Goal: Information Seeking & Learning: Learn about a topic

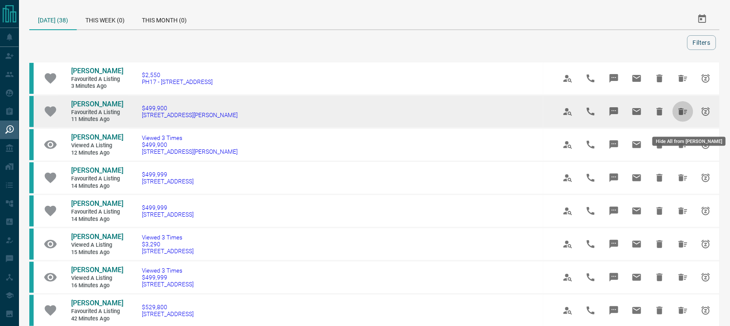
click at [681, 116] on icon "Hide All from Daniel Toste" at bounding box center [683, 111] width 10 height 10
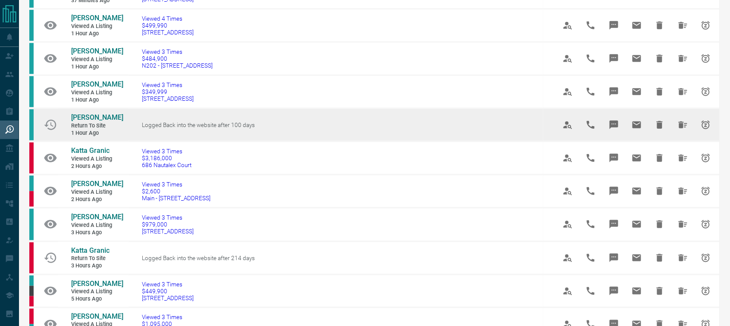
scroll to position [188, 0]
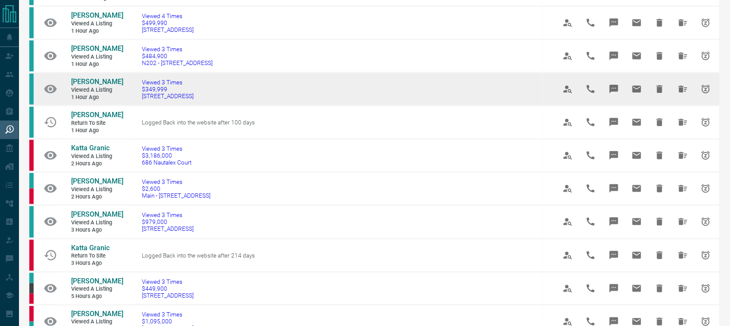
drag, startPoint x: 225, startPoint y: 112, endPoint x: 140, endPoint y: 116, distance: 85.4
click at [140, 106] on td "Viewed 3 Times $349,999 [STREET_ADDRESS]" at bounding box center [336, 89] width 414 height 33
copy span "[STREET_ADDRESS]"
click at [88, 86] on span "[PERSON_NAME]" at bounding box center [97, 82] width 52 height 8
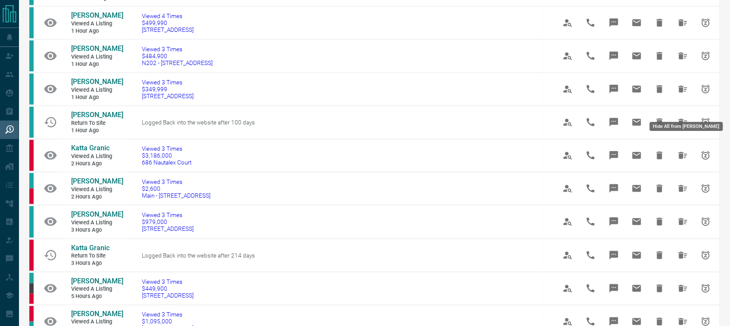
click at [682, 93] on icon "Hide All from Robert Metcalf" at bounding box center [682, 89] width 9 height 7
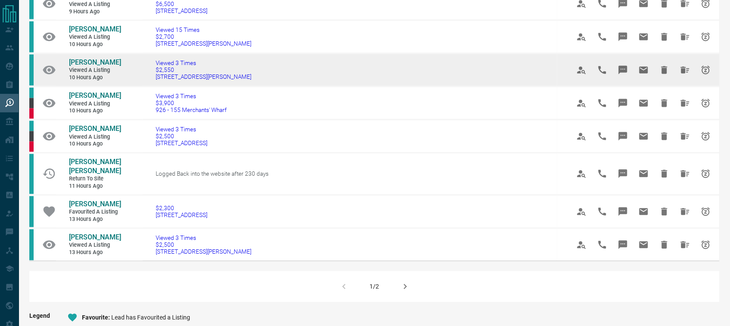
scroll to position [485, 0]
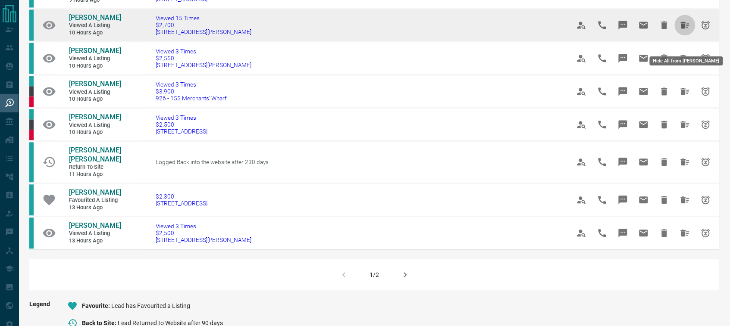
click at [681, 29] on icon "Hide All from Johanna Arias" at bounding box center [685, 25] width 9 height 7
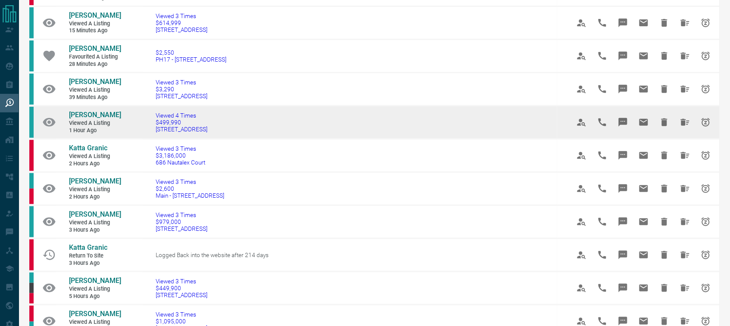
scroll to position [108, 0]
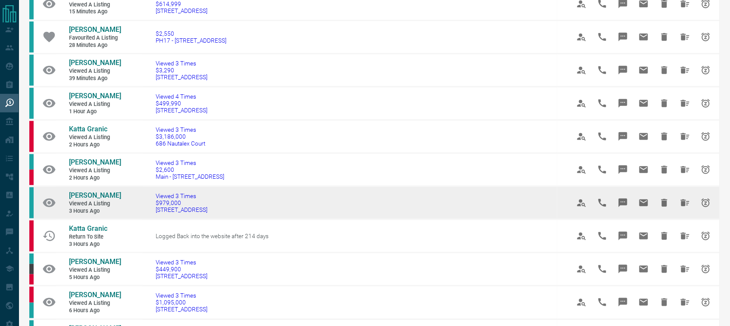
drag, startPoint x: 211, startPoint y: 229, endPoint x: 134, endPoint y: 225, distance: 77.7
click at [143, 220] on td "Viewed 3 Times $979,000 [STREET_ADDRESS]" at bounding box center [350, 203] width 414 height 33
copy span "[STREET_ADDRESS]"
click at [91, 200] on link "[PERSON_NAME]" at bounding box center [95, 195] width 52 height 9
click at [681, 206] on icon "Hide All from Lynne Sugden" at bounding box center [685, 203] width 9 height 7
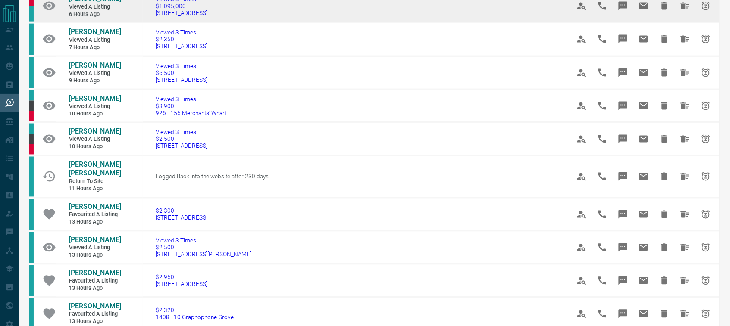
scroll to position [417, 0]
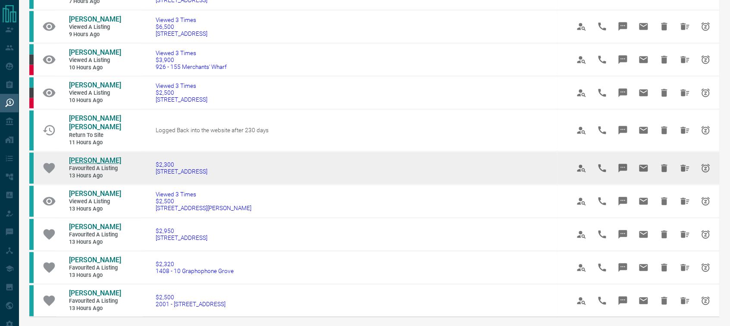
click at [98, 165] on span "[PERSON_NAME]" at bounding box center [95, 161] width 52 height 8
click at [682, 172] on icon "Hide All from Leslie Quijano" at bounding box center [685, 168] width 9 height 7
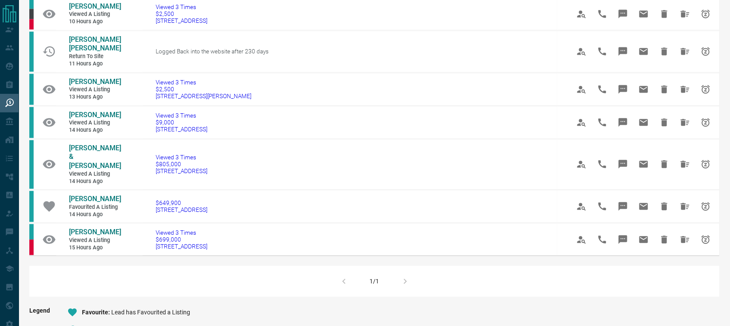
scroll to position [498, 0]
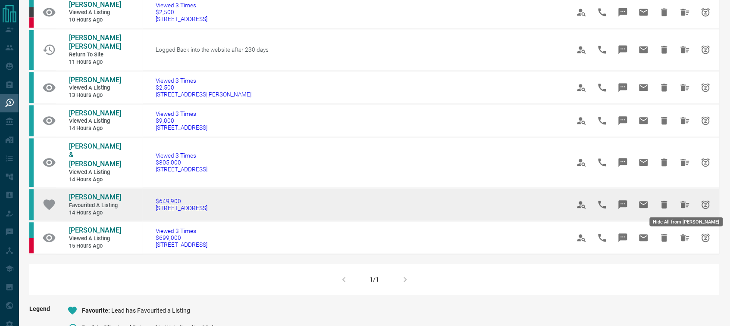
click at [684, 203] on icon "Hide All from Laura Rishworth" at bounding box center [685, 204] width 9 height 7
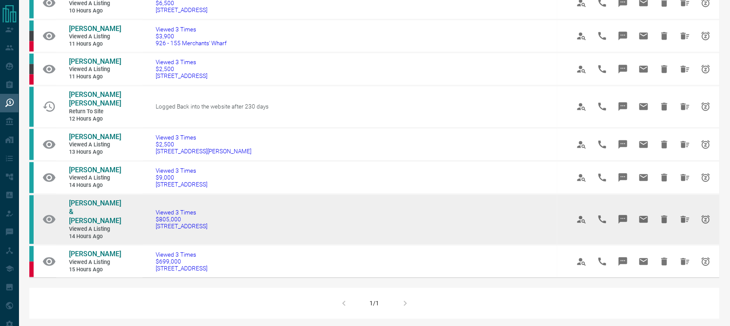
scroll to position [471, 0]
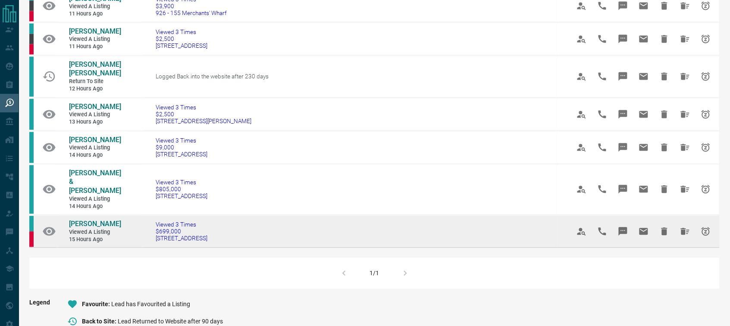
drag, startPoint x: 236, startPoint y: 238, endPoint x: 150, endPoint y: 235, distance: 86.2
click at [150, 235] on td "Viewed 3 Times $699,000 [STREET_ADDRESS]" at bounding box center [350, 232] width 414 height 33
copy span "[STREET_ADDRESS]"
click at [82, 220] on span "[PERSON_NAME]" at bounding box center [95, 224] width 52 height 8
click at [682, 227] on icon "Hide All from Esther Gabbrielli" at bounding box center [685, 232] width 10 height 10
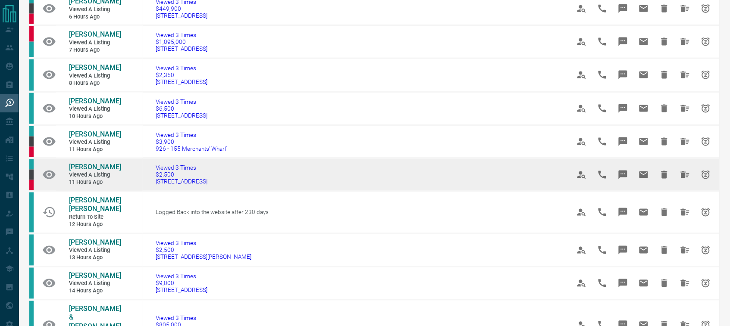
scroll to position [337, 0]
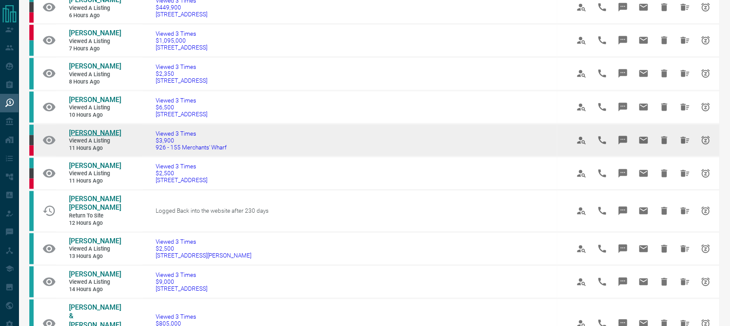
click at [100, 137] on span "[PERSON_NAME]" at bounding box center [95, 133] width 52 height 8
click at [678, 151] on button "Hide All from Maggie Gao" at bounding box center [685, 140] width 21 height 21
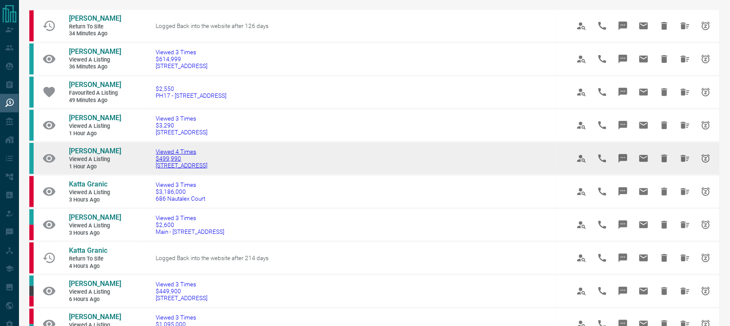
scroll to position [67, 0]
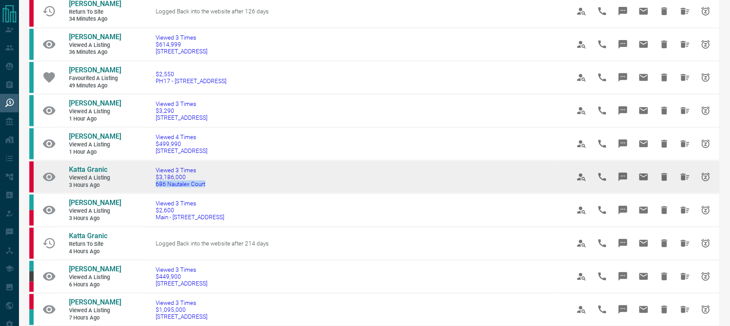
drag, startPoint x: 210, startPoint y: 205, endPoint x: 152, endPoint y: 203, distance: 58.2
click at [151, 194] on td "Viewed 3 Times $3,186,000 [STREET_ADDRESS]" at bounding box center [350, 177] width 414 height 33
copy span "686 Nautalex Court"
click at [83, 174] on span "Katta Granic" at bounding box center [88, 170] width 38 height 8
click at [683, 182] on icon "Hide All from Katta Granic" at bounding box center [685, 177] width 10 height 10
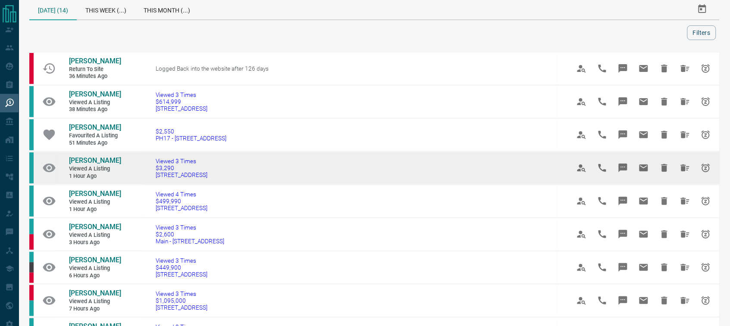
scroll to position [0, 0]
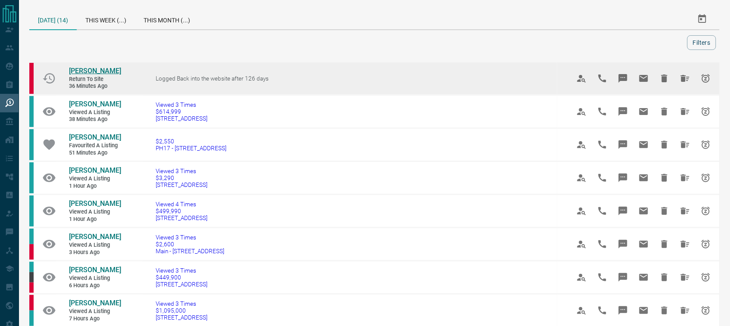
click at [98, 72] on span "[PERSON_NAME]" at bounding box center [95, 71] width 52 height 8
click at [682, 82] on icon "Hide All from Dave Payne" at bounding box center [685, 78] width 10 height 10
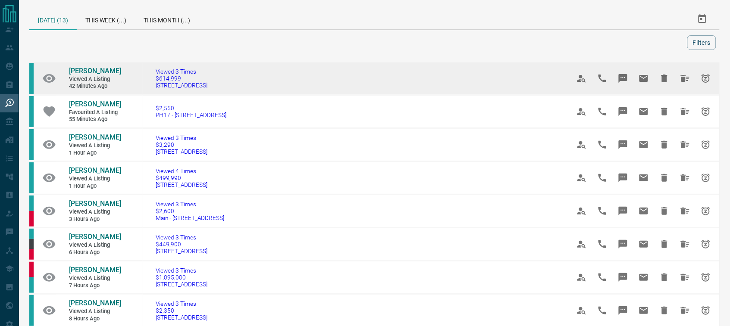
drag, startPoint x: 235, startPoint y: 90, endPoint x: 153, endPoint y: 91, distance: 81.9
click at [153, 91] on td "Viewed 3 Times $614,999 [STREET_ADDRESS]" at bounding box center [350, 78] width 414 height 33
copy span "[STREET_ADDRESS]"
click at [93, 68] on span "[PERSON_NAME]" at bounding box center [95, 71] width 52 height 8
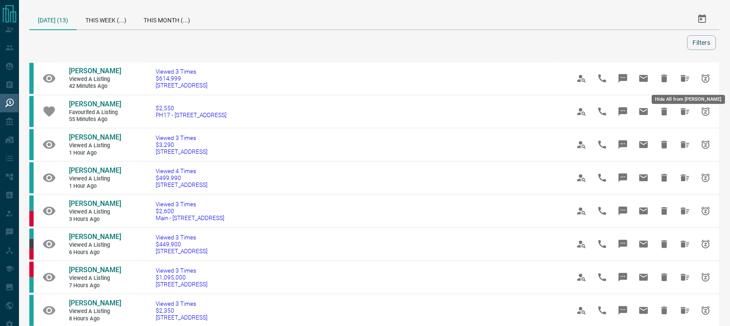
click at [688, 79] on icon "Hide All from Jessica Sousa" at bounding box center [685, 78] width 9 height 7
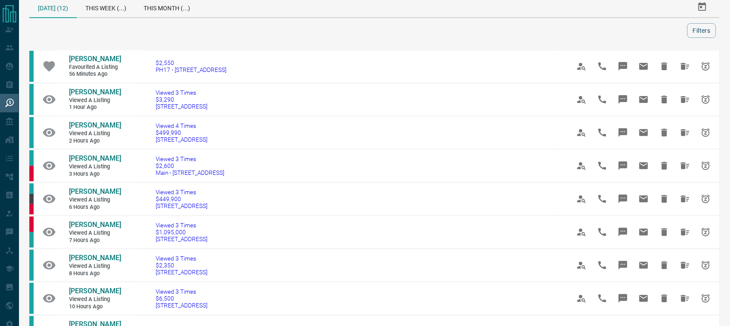
scroll to position [27, 0]
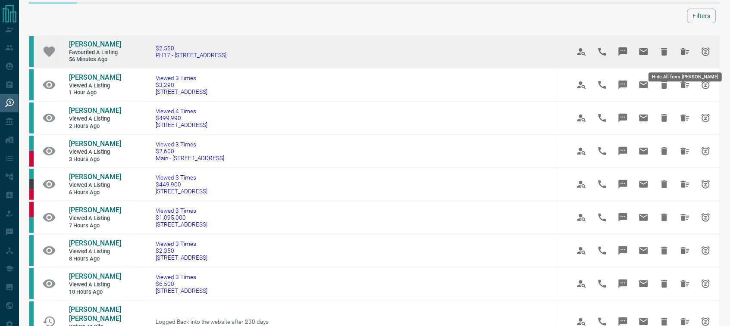
click at [684, 52] on icon "Hide All from Chetanya Chawla" at bounding box center [685, 52] width 10 height 10
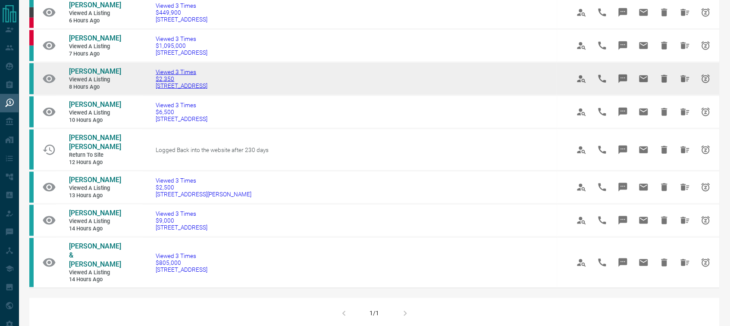
scroll to position [216, 0]
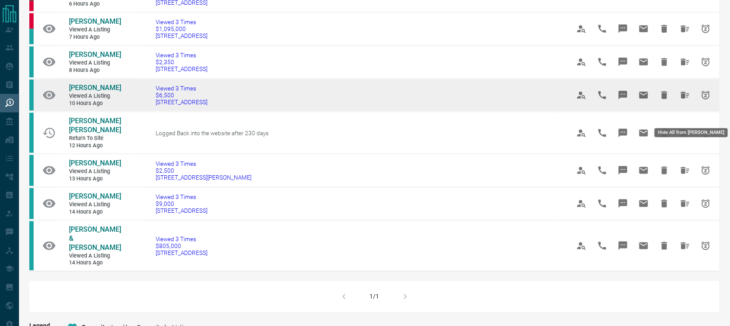
click at [686, 100] on icon "Hide All from Peter Lewis" at bounding box center [685, 95] width 10 height 10
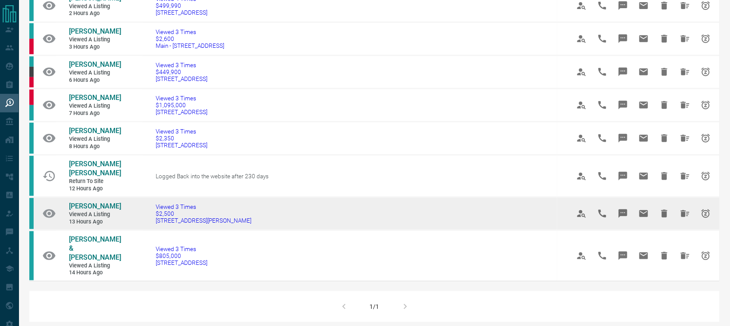
scroll to position [81, 0]
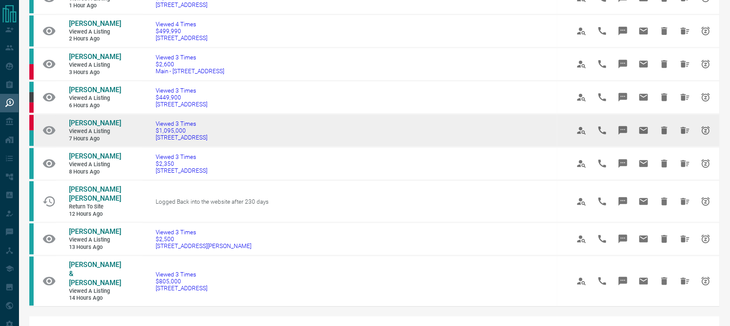
drag, startPoint x: 221, startPoint y: 152, endPoint x: 153, endPoint y: 149, distance: 67.3
click at [153, 147] on td "Viewed 3 Times $1,095,000 [STREET_ADDRESS]" at bounding box center [350, 130] width 414 height 33
copy span "[STREET_ADDRESS]"
click at [100, 127] on span "[PERSON_NAME]" at bounding box center [95, 123] width 52 height 8
click at [684, 135] on icon "Hide All from Regina Drumond" at bounding box center [685, 130] width 10 height 10
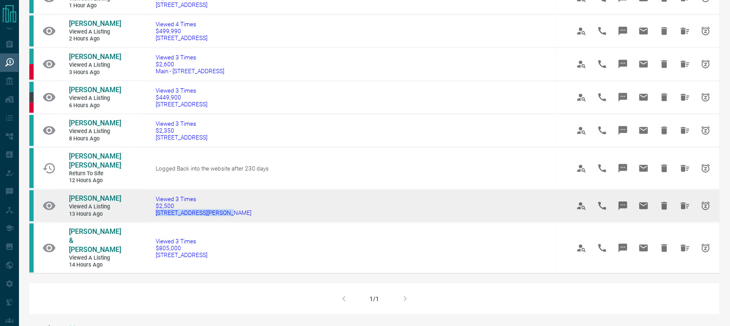
drag, startPoint x: 219, startPoint y: 212, endPoint x: 144, endPoint y: 215, distance: 75.0
click at [144, 215] on td "Viewed 3 Times $2,500 [STREET_ADDRESS][PERSON_NAME]" at bounding box center [350, 206] width 414 height 33
copy span "[STREET_ADDRESS][PERSON_NAME]"
click at [98, 194] on span "[PERSON_NAME]" at bounding box center [95, 198] width 52 height 8
click at [684, 201] on icon "Hide All from Nikolas North" at bounding box center [685, 206] width 10 height 10
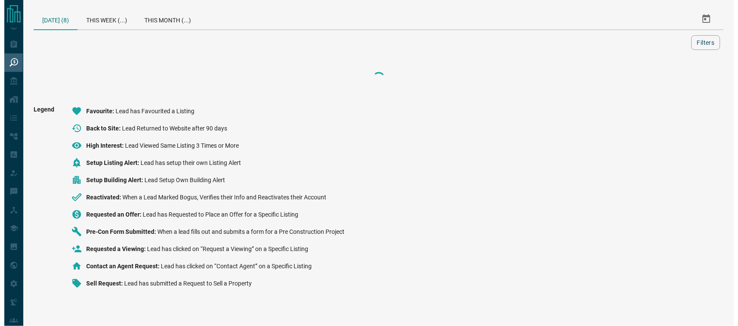
scroll to position [0, 0]
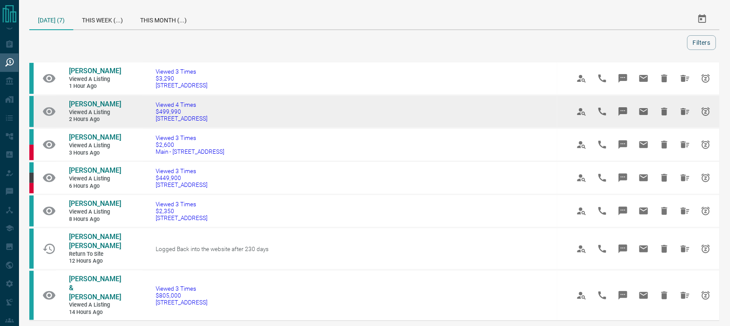
drag, startPoint x: 232, startPoint y: 136, endPoint x: 151, endPoint y: 129, distance: 81.3
click at [151, 128] on td "Viewed 4 Times $499,990 [STREET_ADDRESS]" at bounding box center [350, 111] width 414 height 33
copy span "[STREET_ADDRESS]"
click at [87, 108] on span "[PERSON_NAME]" at bounding box center [95, 104] width 52 height 8
click at [683, 115] on icon "Hide All from Kata Loi" at bounding box center [685, 111] width 9 height 7
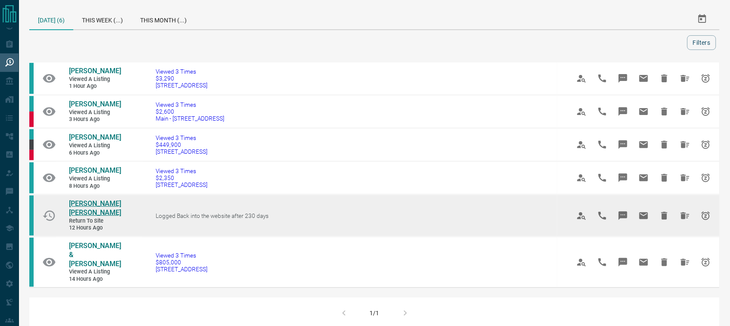
click at [78, 214] on span "[PERSON_NAME] [PERSON_NAME]" at bounding box center [95, 208] width 52 height 17
click at [682, 219] on icon "Hide All from Yun Yi Yang" at bounding box center [685, 215] width 9 height 7
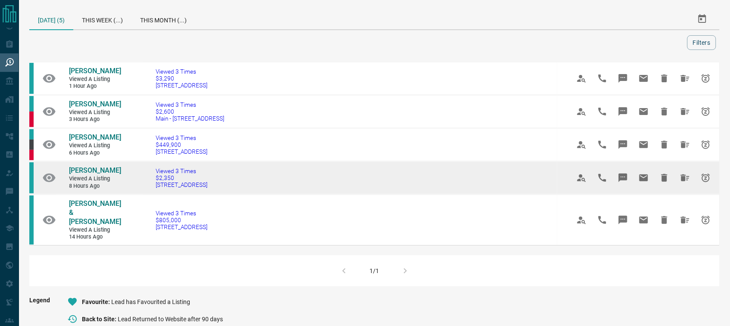
drag, startPoint x: 231, startPoint y: 197, endPoint x: 150, endPoint y: 197, distance: 81.5
click at [150, 195] on td "Viewed 3 Times $2,350 [STREET_ADDRESS]" at bounding box center [350, 178] width 414 height 33
copy span "[STREET_ADDRESS]"
click at [94, 175] on span "[PERSON_NAME]" at bounding box center [95, 170] width 52 height 8
click at [684, 183] on icon "Hide All from John Driscoll" at bounding box center [685, 178] width 10 height 10
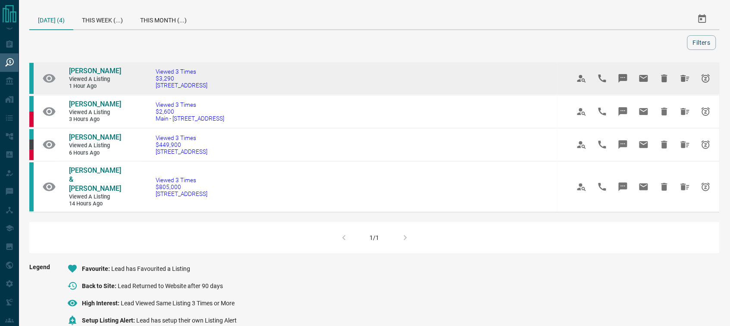
drag, startPoint x: 219, startPoint y: 87, endPoint x: 149, endPoint y: 94, distance: 70.1
click at [149, 94] on td "Viewed 3 Times $3,290 [STREET_ADDRESS]" at bounding box center [350, 78] width 414 height 33
copy span "[STREET_ADDRESS]"
click at [84, 75] on span "[PERSON_NAME]" at bounding box center [95, 71] width 52 height 8
click at [683, 80] on icon "Hide All from Riya Maheshwari" at bounding box center [685, 78] width 9 height 7
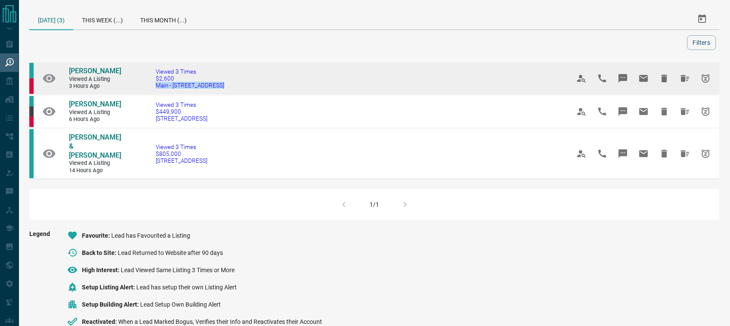
drag, startPoint x: 225, startPoint y: 88, endPoint x: 140, endPoint y: 88, distance: 84.9
click at [143, 89] on td "Viewed 3 Times $2,600 Main - [STREET_ADDRESS]" at bounding box center [350, 78] width 414 height 33
click at [91, 72] on span "[PERSON_NAME]" at bounding box center [95, 71] width 52 height 8
click at [680, 84] on button "Hide All from Theo Golden" at bounding box center [685, 78] width 21 height 21
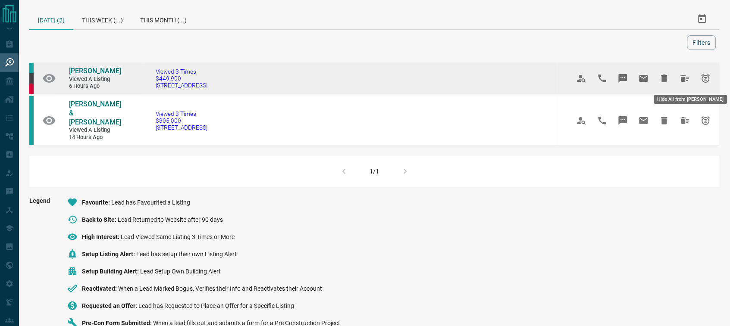
click at [682, 82] on icon "Hide All from Carlos Aedo" at bounding box center [685, 78] width 10 height 10
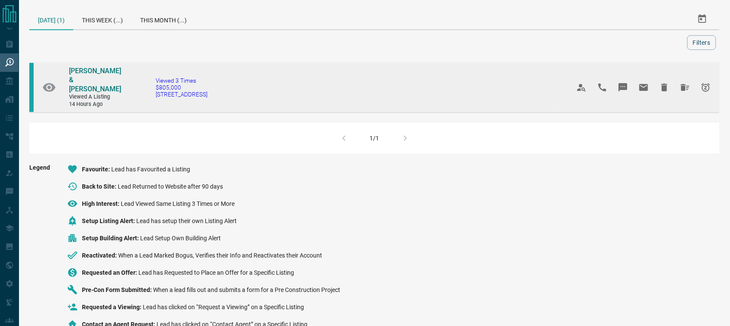
drag, startPoint x: 181, startPoint y: 93, endPoint x: 145, endPoint y: 94, distance: 35.8
click at [145, 94] on td "Viewed 3 Times $805,000 [STREET_ADDRESS]" at bounding box center [350, 87] width 414 height 50
click at [100, 71] on span "[PERSON_NAME] & [PERSON_NAME]" at bounding box center [95, 80] width 52 height 26
click at [684, 82] on icon "Hide All from Anna & Lou Lenarduzzi" at bounding box center [685, 87] width 10 height 10
